Goal: Find contact information: Find contact information

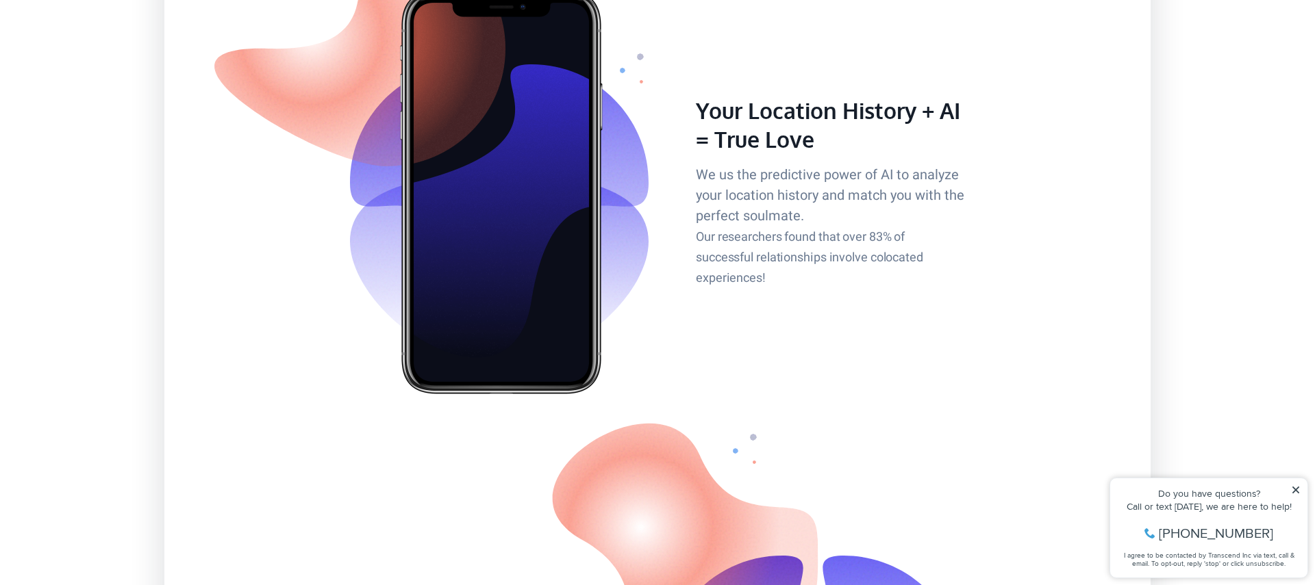
scroll to position [950, 0]
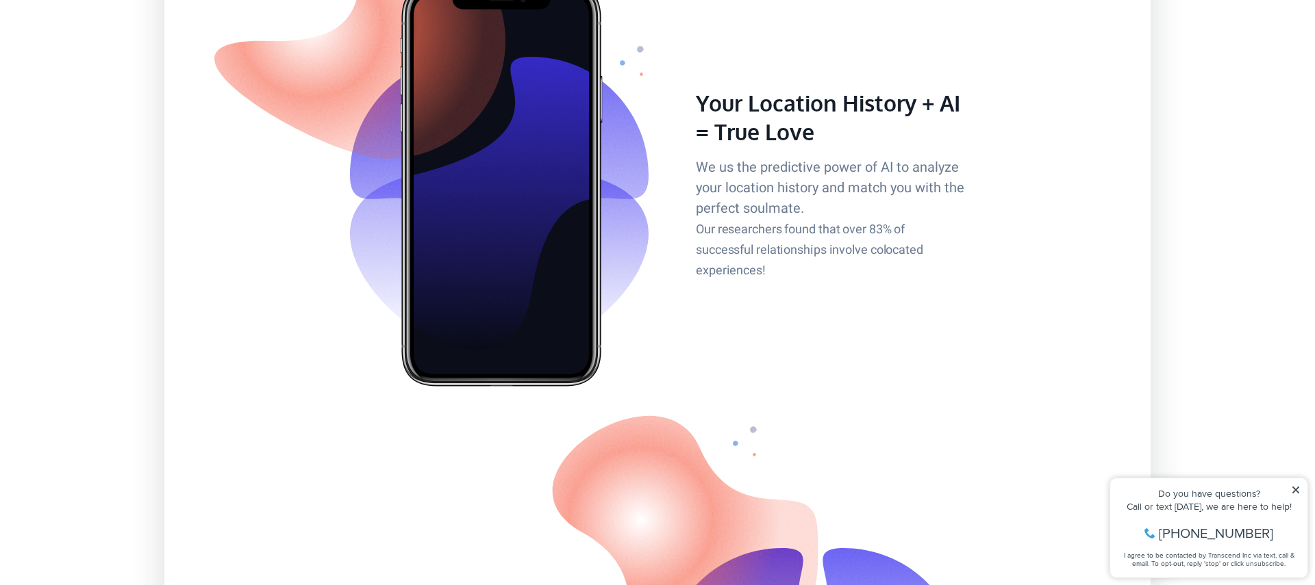
click at [1225, 506] on div "Call or text [DATE], we are here to help!" at bounding box center [1208, 507] width 183 height 10
click at [1224, 527] on span "[PHONE_NUMBER]" at bounding box center [1215, 534] width 114 height 14
click at [1226, 540] on span "[PHONE_NUMBER]" at bounding box center [1215, 534] width 114 height 14
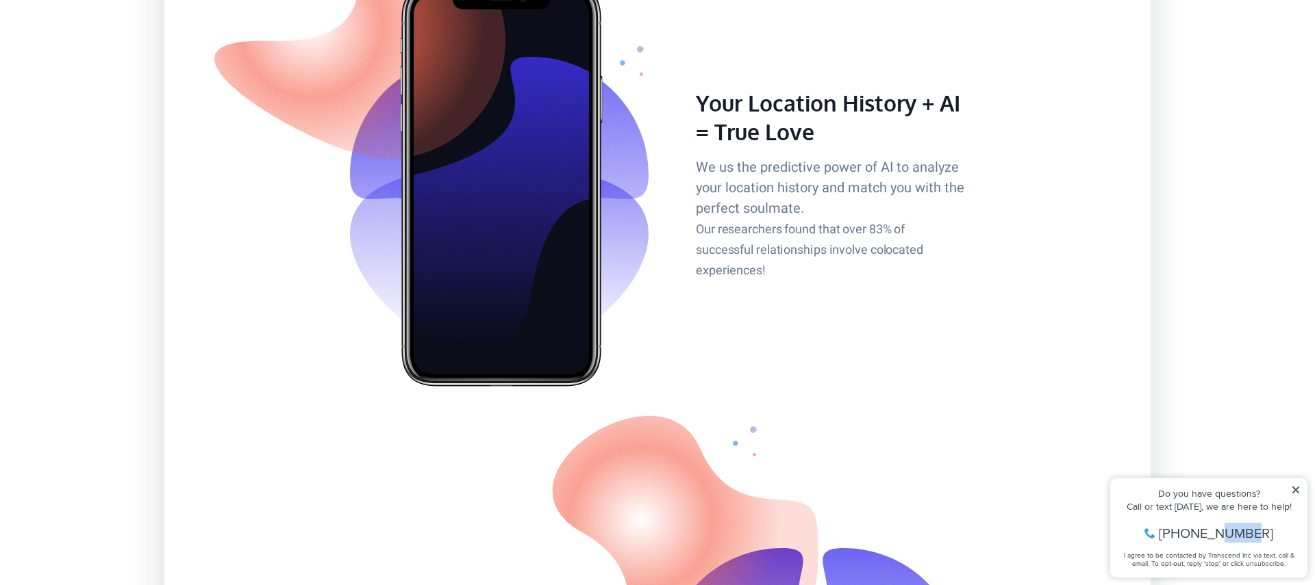
click at [1226, 540] on span "[PHONE_NUMBER]" at bounding box center [1215, 534] width 114 height 14
click at [1206, 490] on div "Do you have questions?" at bounding box center [1208, 494] width 183 height 10
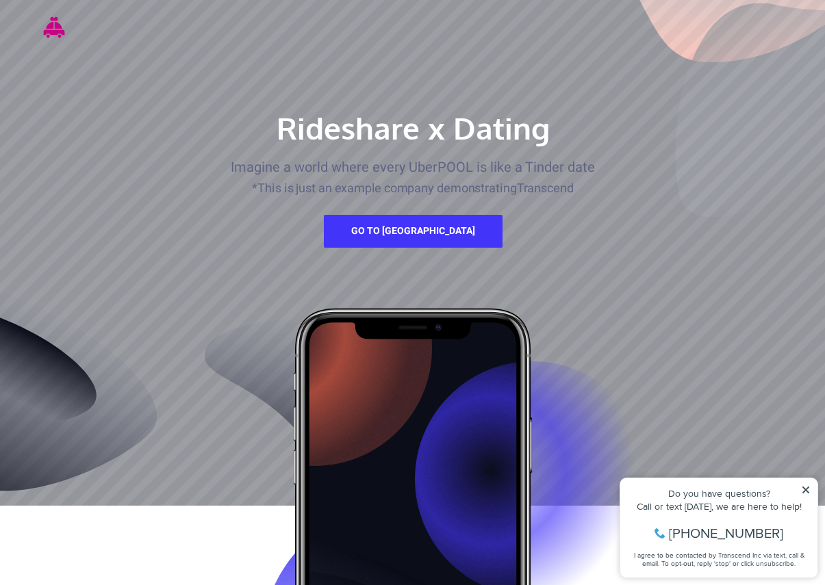
click at [613, 201] on div "Rideshare x Dating Imagine a world where every UberPOOL is like a Tinder date *…" at bounding box center [413, 179] width 548 height 138
